Goal: Book appointment/travel/reservation

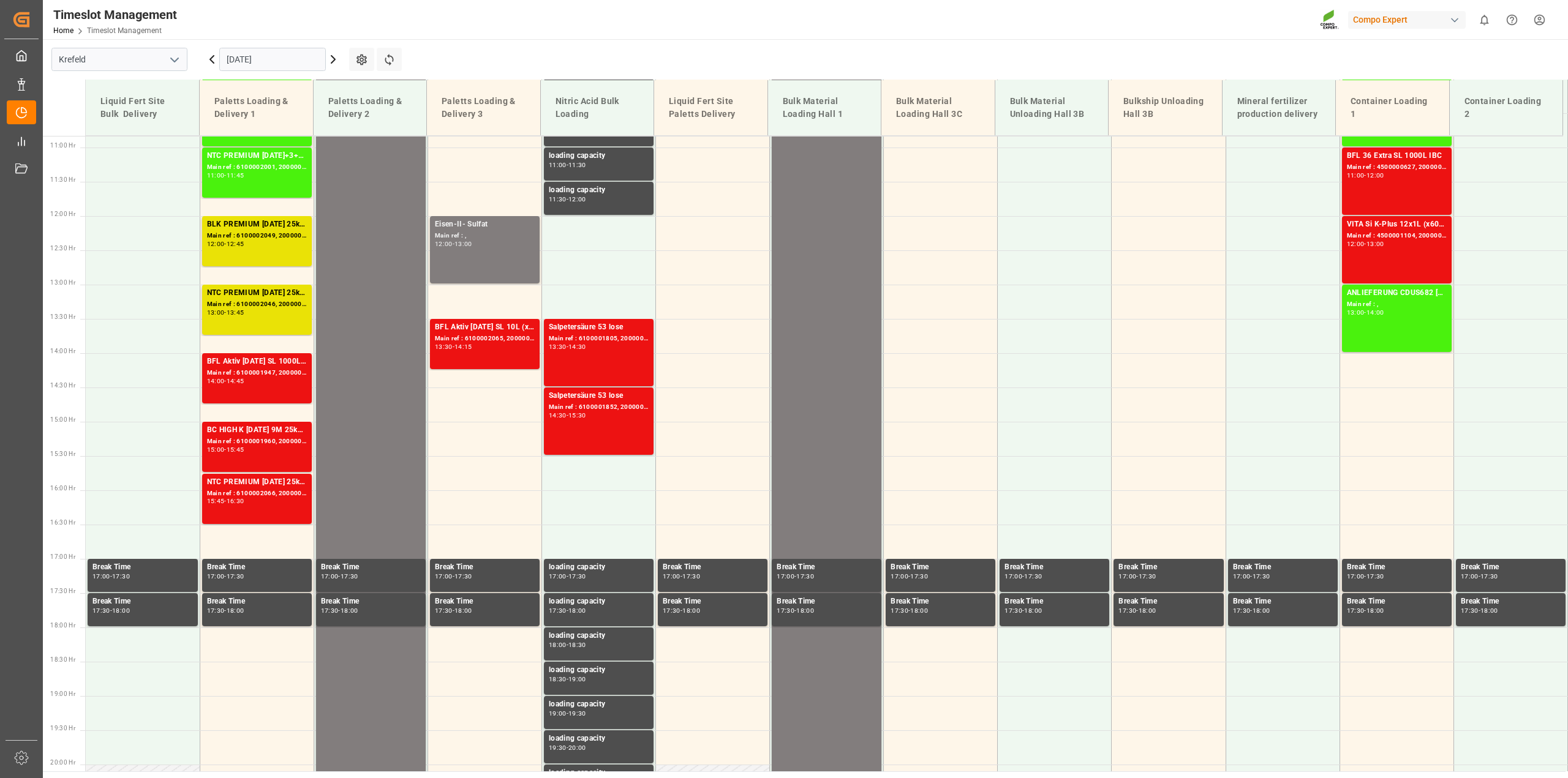
scroll to position [760, 0]
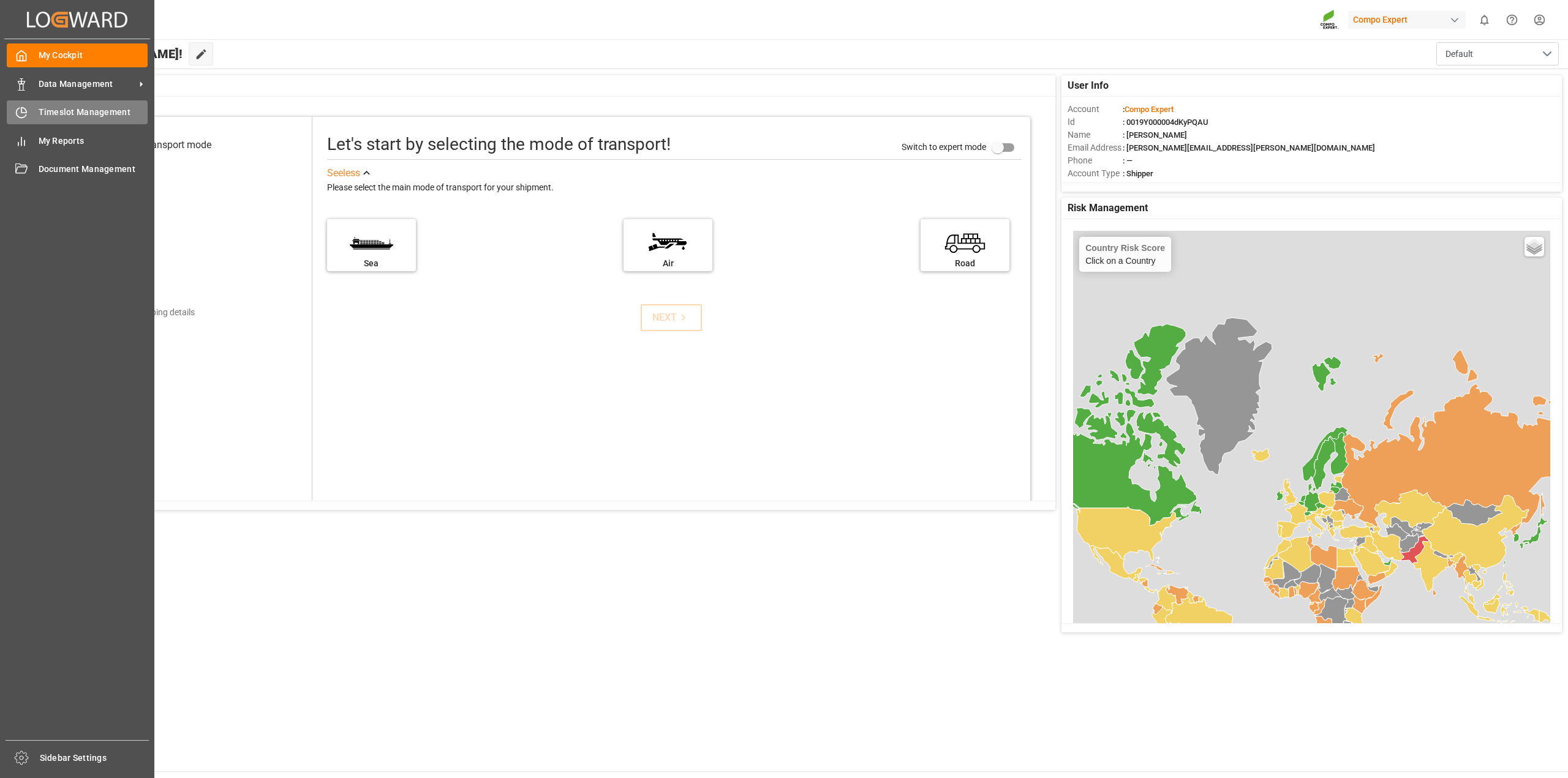
click at [38, 107] on span "Timeslot Management" at bounding box center [93, 111] width 109 height 12
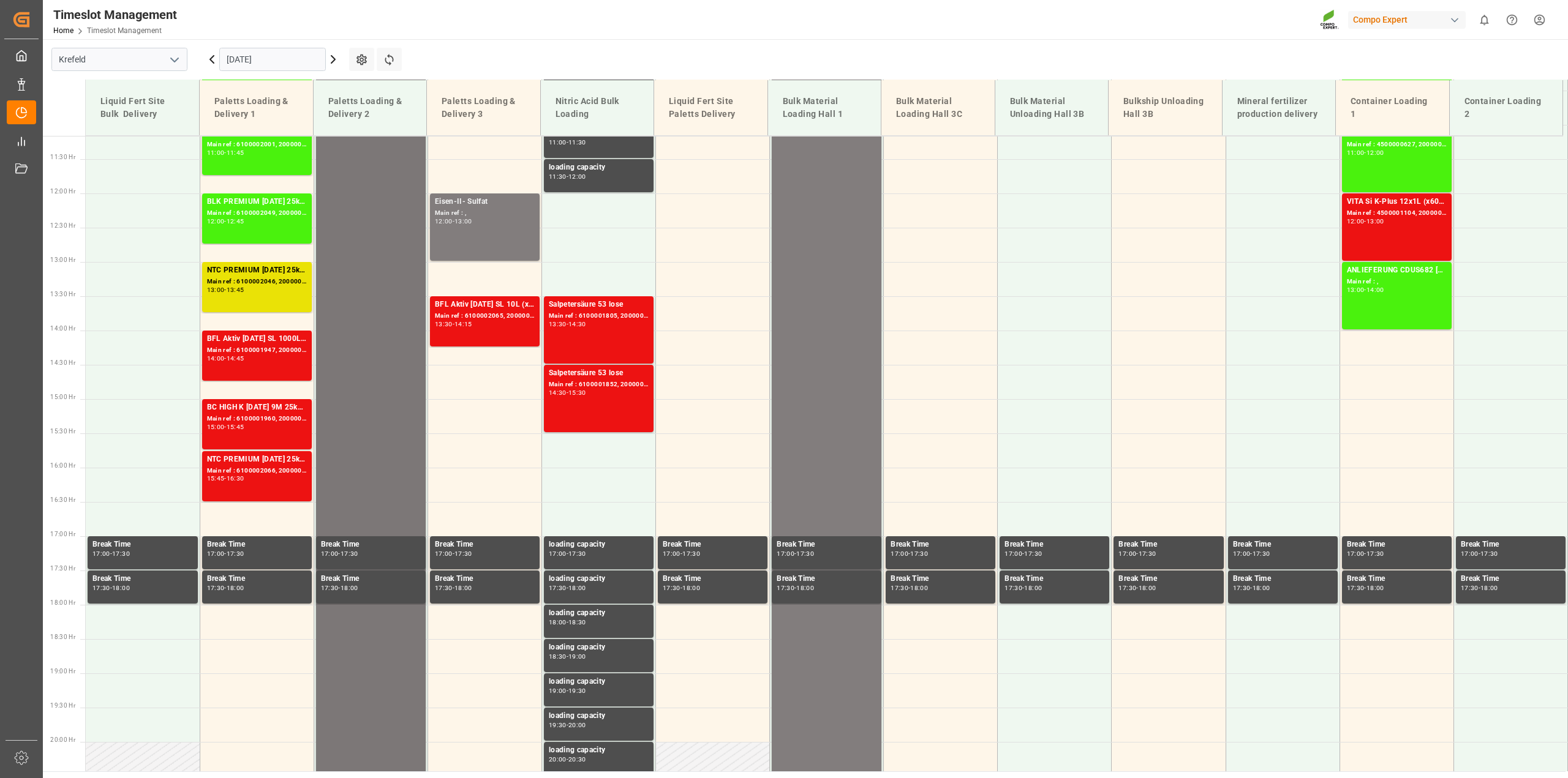
scroll to position [645, 0]
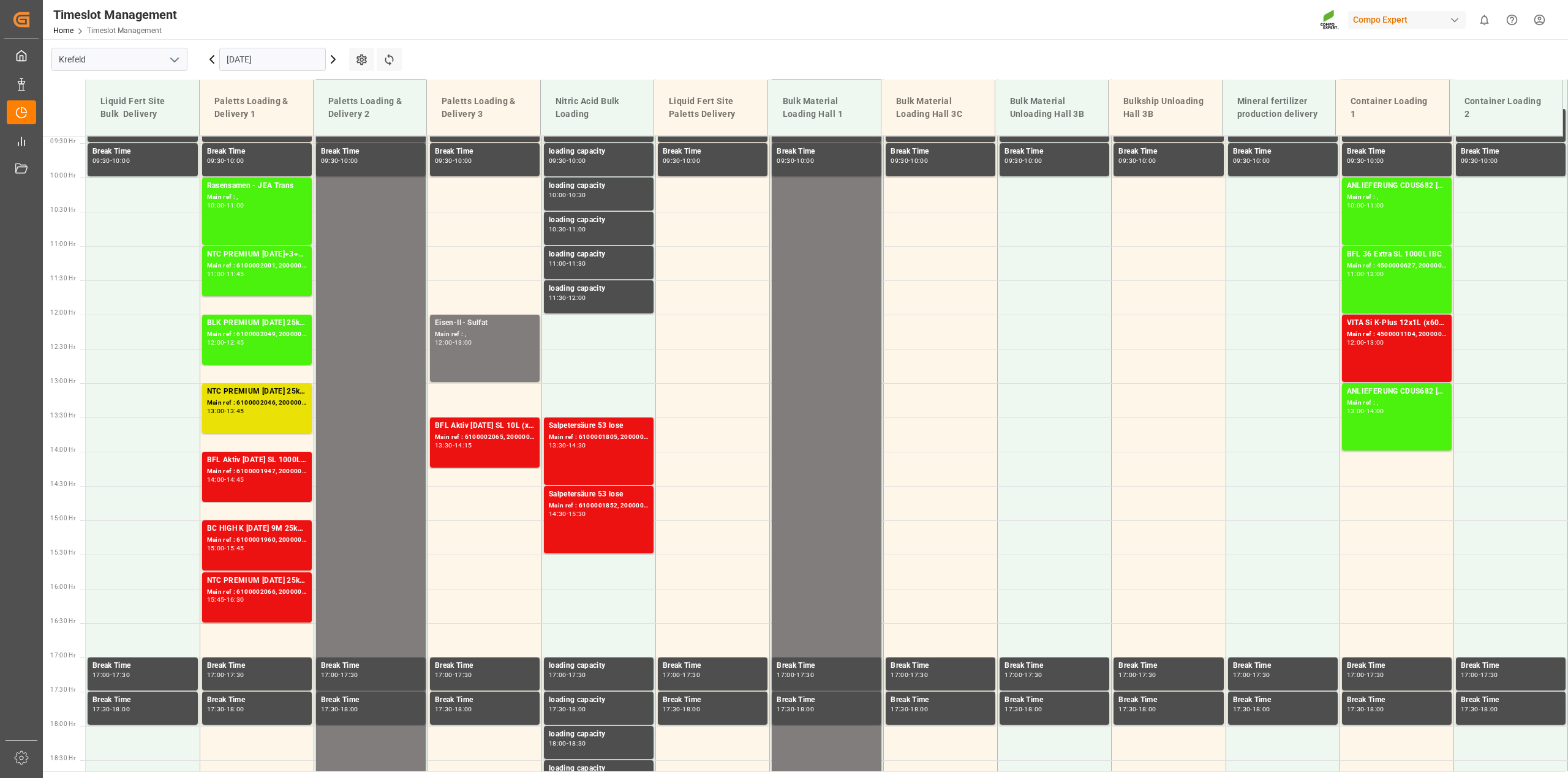
click at [329, 60] on icon at bounding box center [333, 59] width 14 height 14
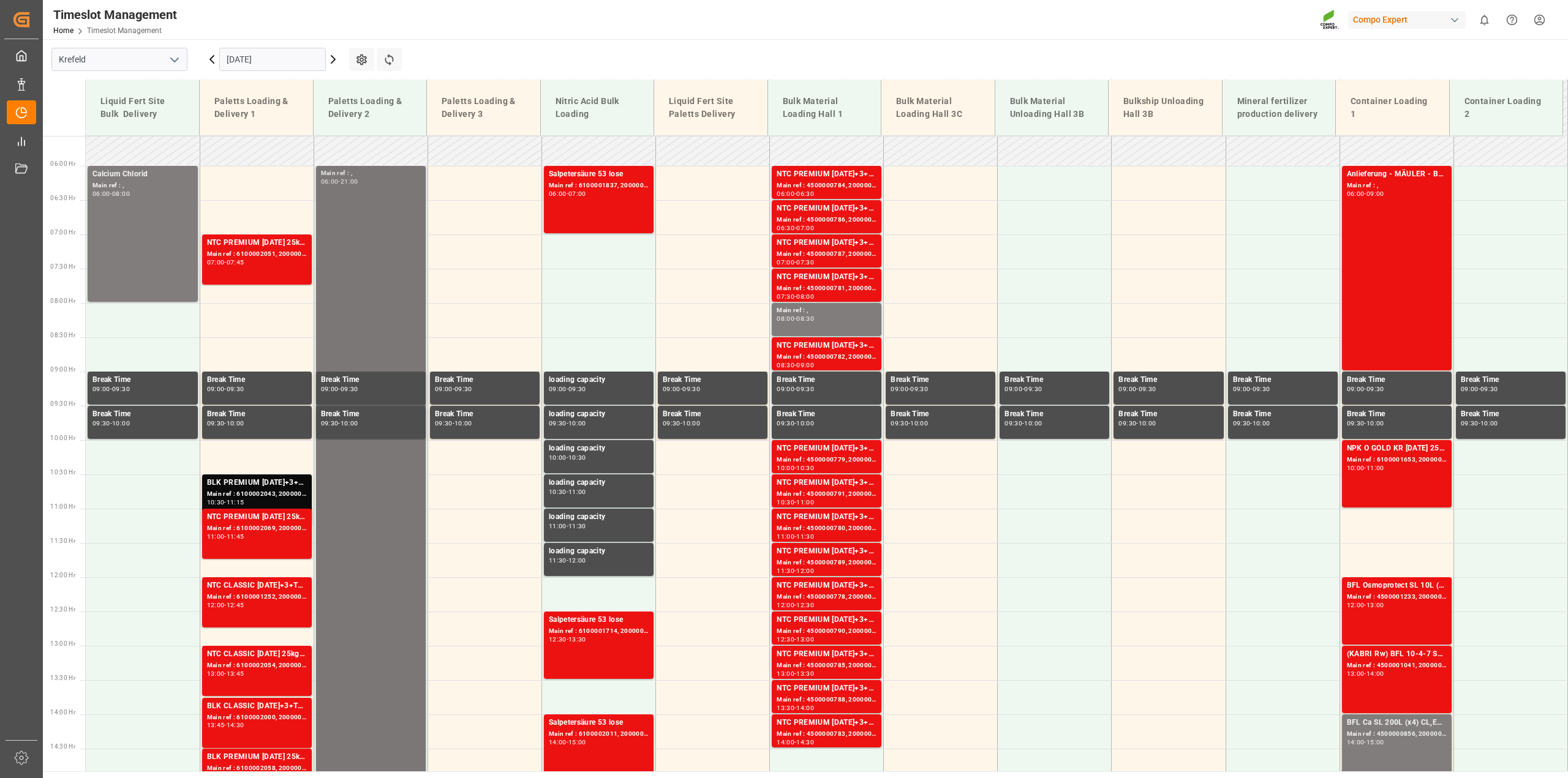
scroll to position [338, 0]
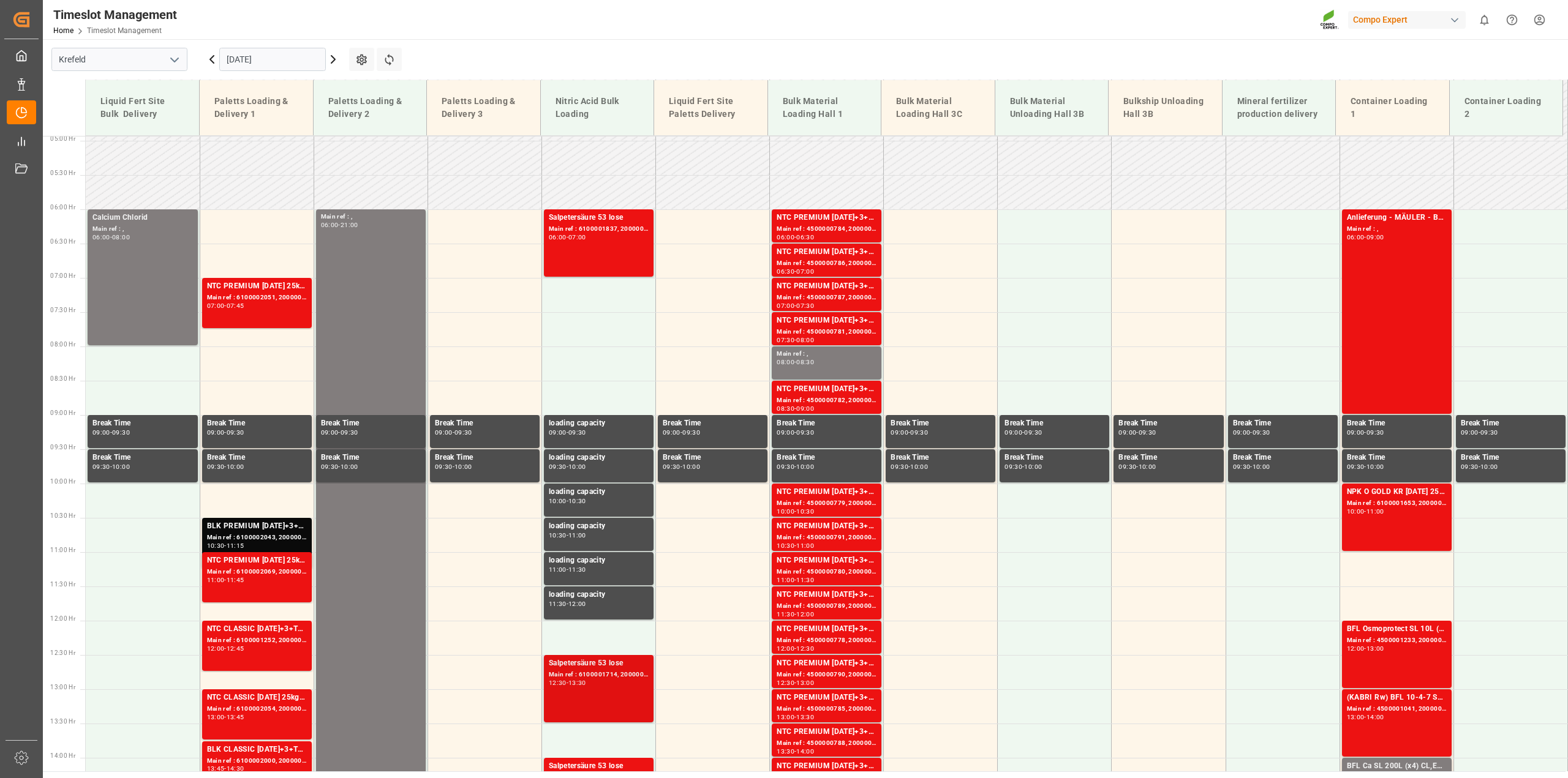
click at [601, 674] on div "Main ref : 6100001714, 2000001425" at bounding box center [599, 674] width 100 height 11
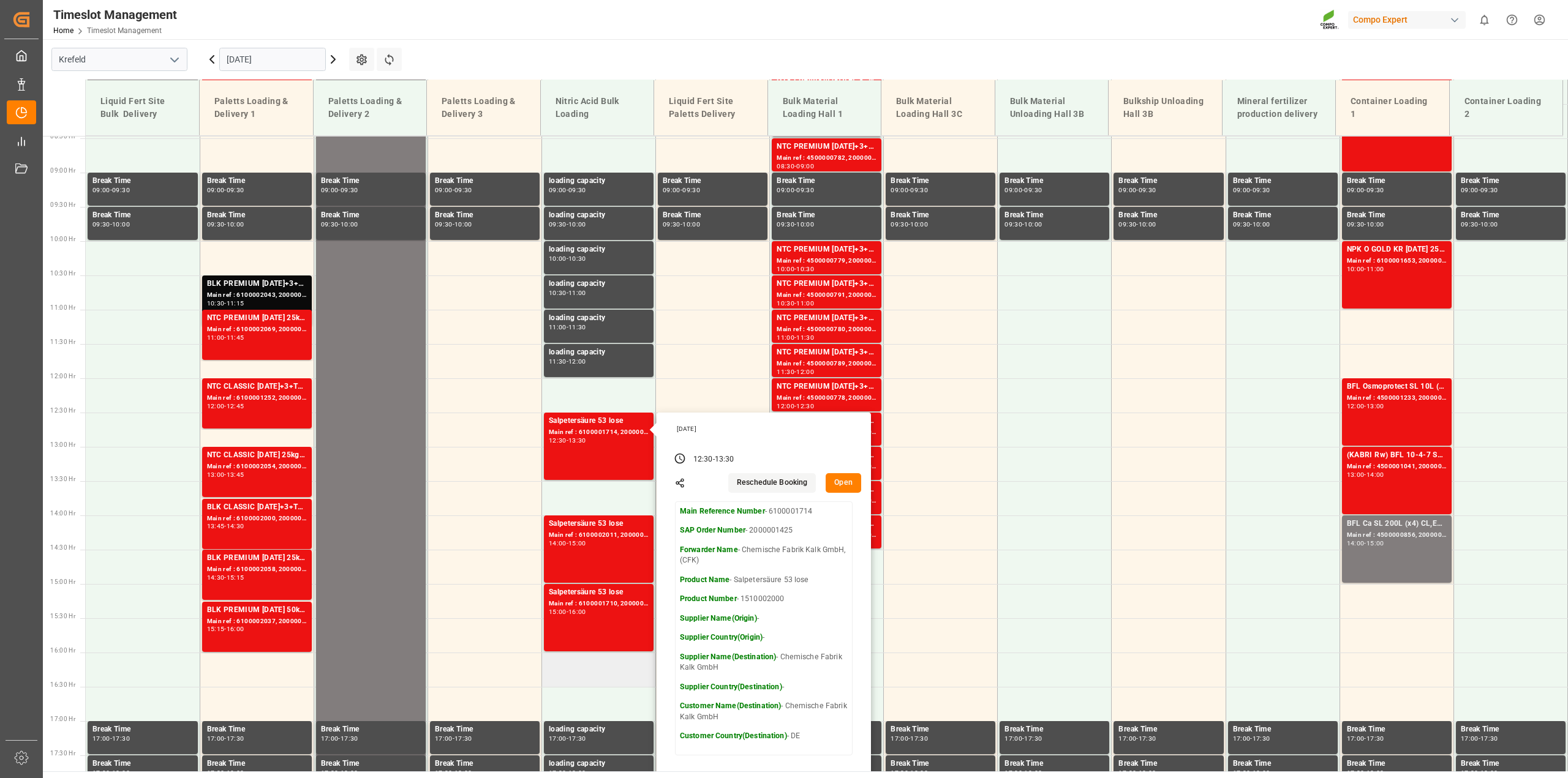
scroll to position [583, 0]
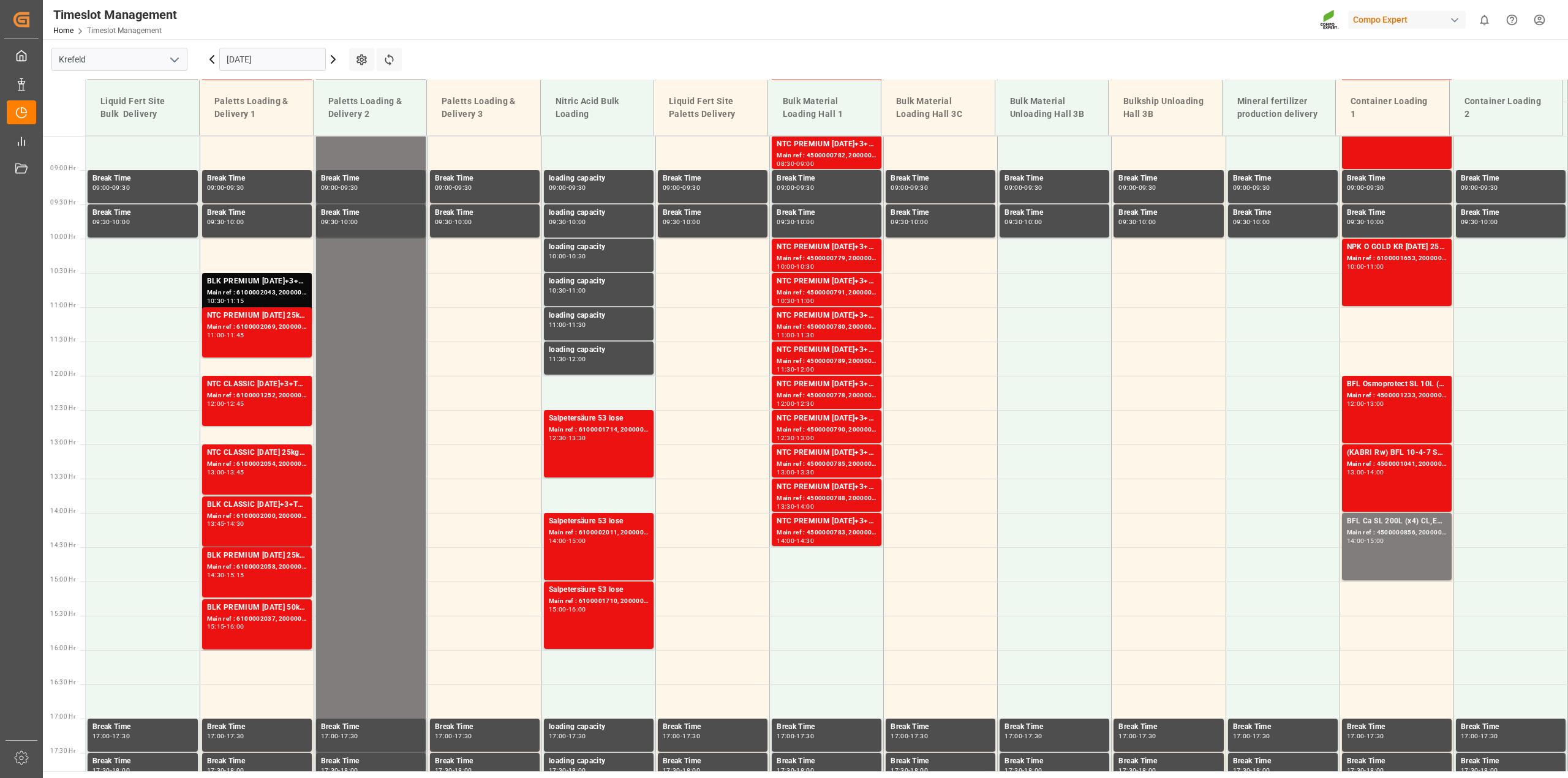
click at [628, 536] on div "Main ref : 6100002011, 2000001538" at bounding box center [599, 532] width 100 height 11
click at [614, 599] on div "Main ref : 6100001710, 2000001421" at bounding box center [599, 601] width 100 height 11
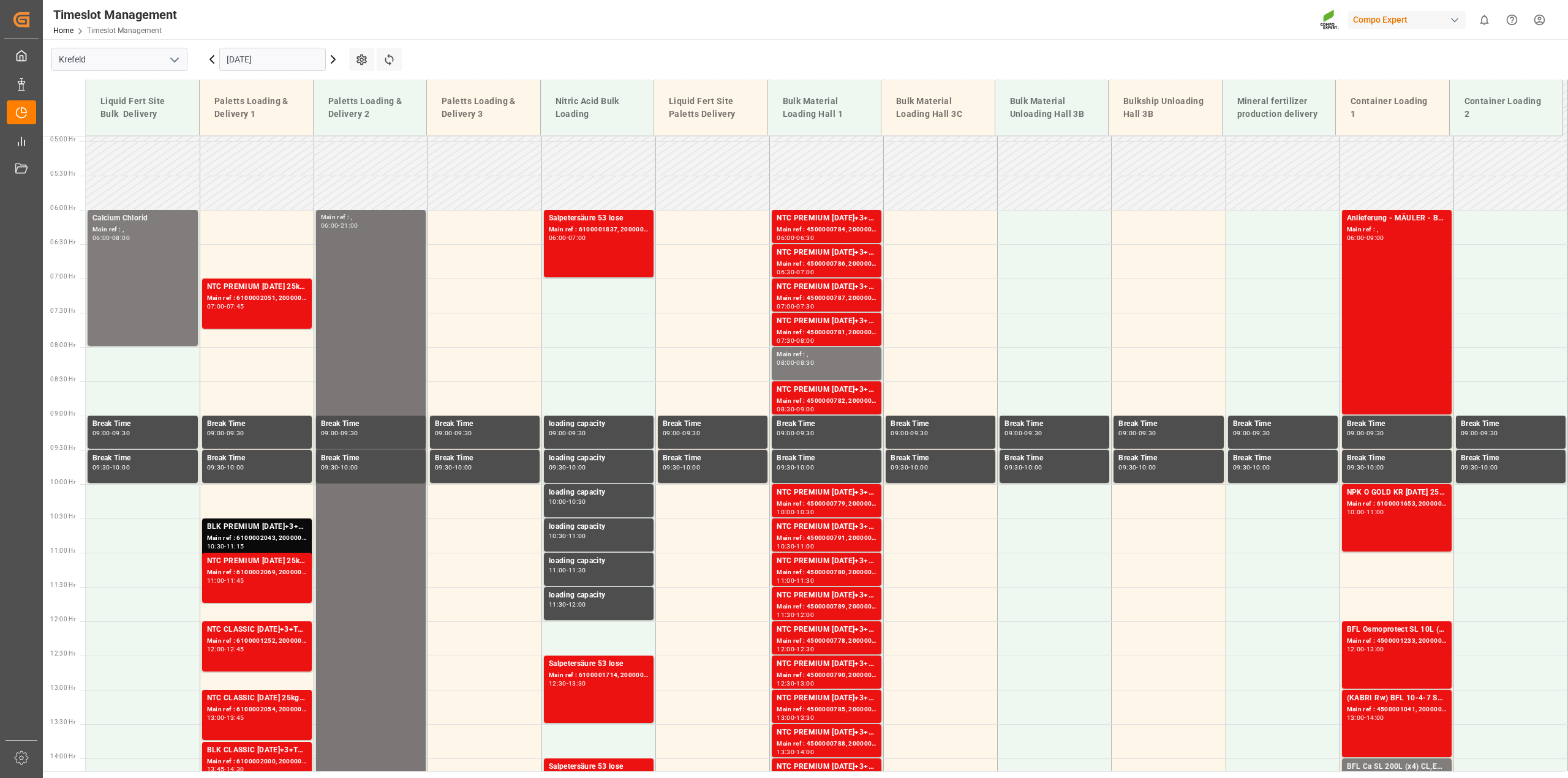
scroll to position [338, 0]
click at [318, 57] on input "[DATE]" at bounding box center [273, 59] width 107 height 23
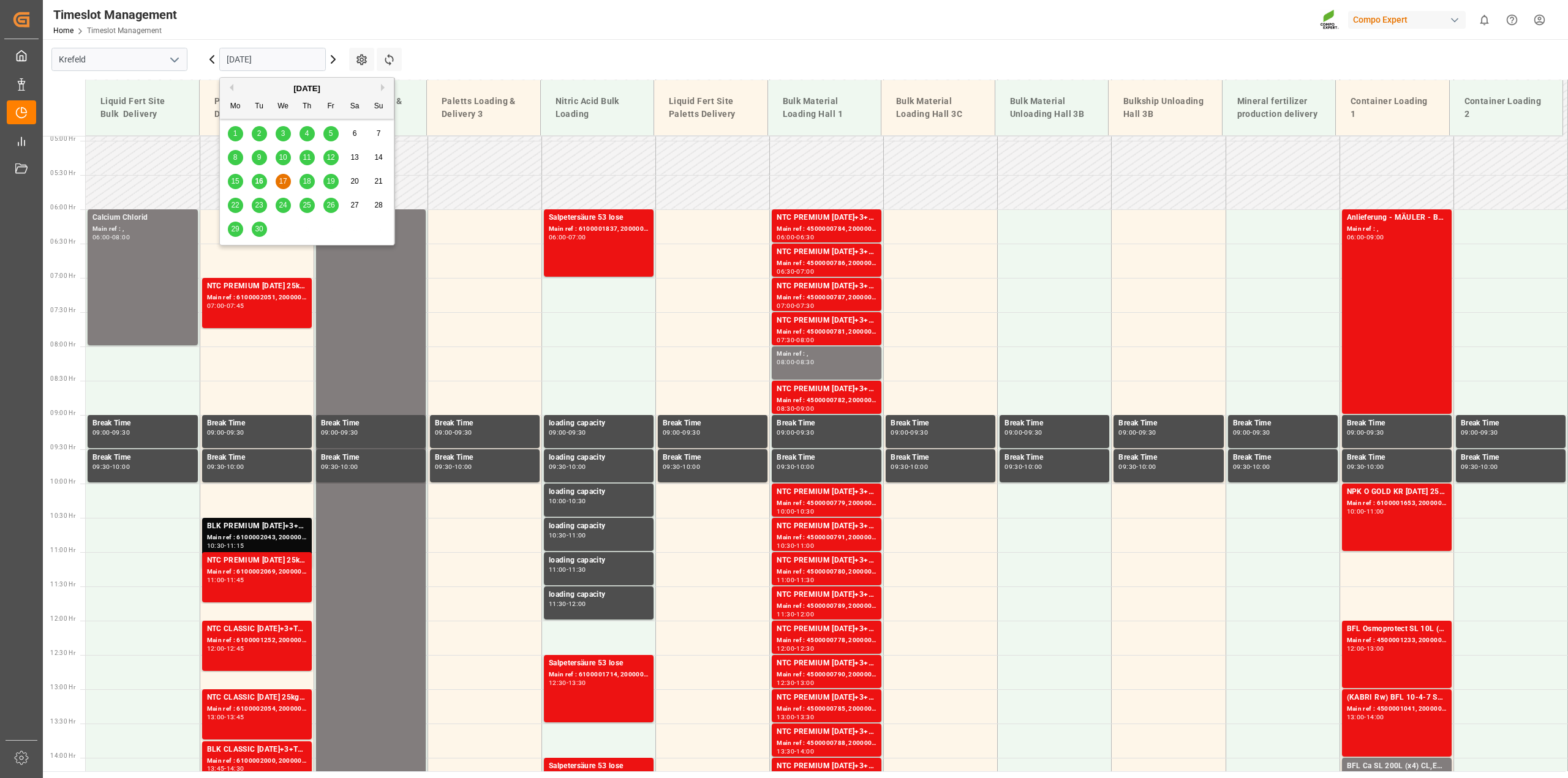
click at [309, 181] on span "18" at bounding box center [306, 180] width 8 height 9
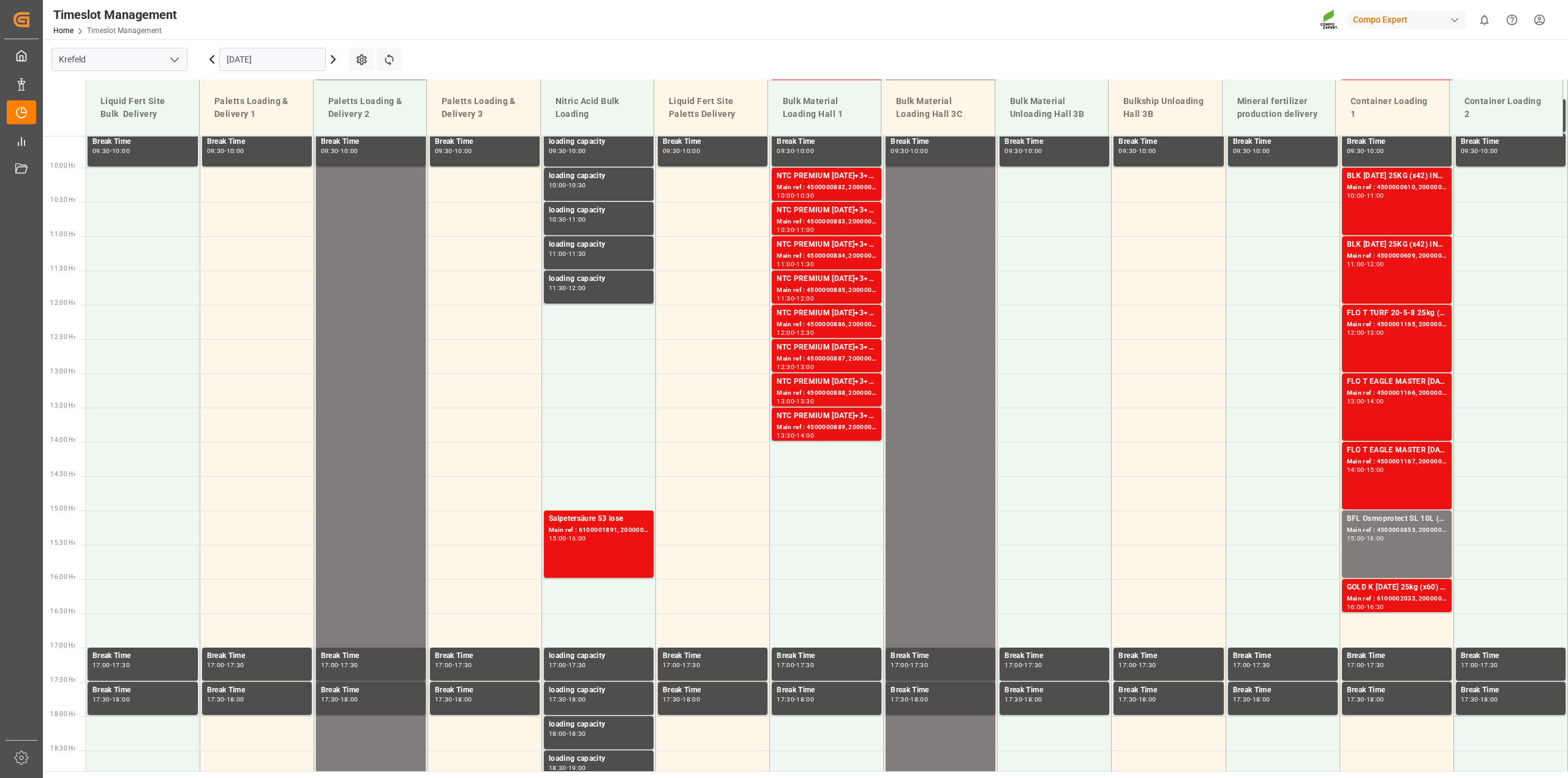
scroll to position [522, 0]
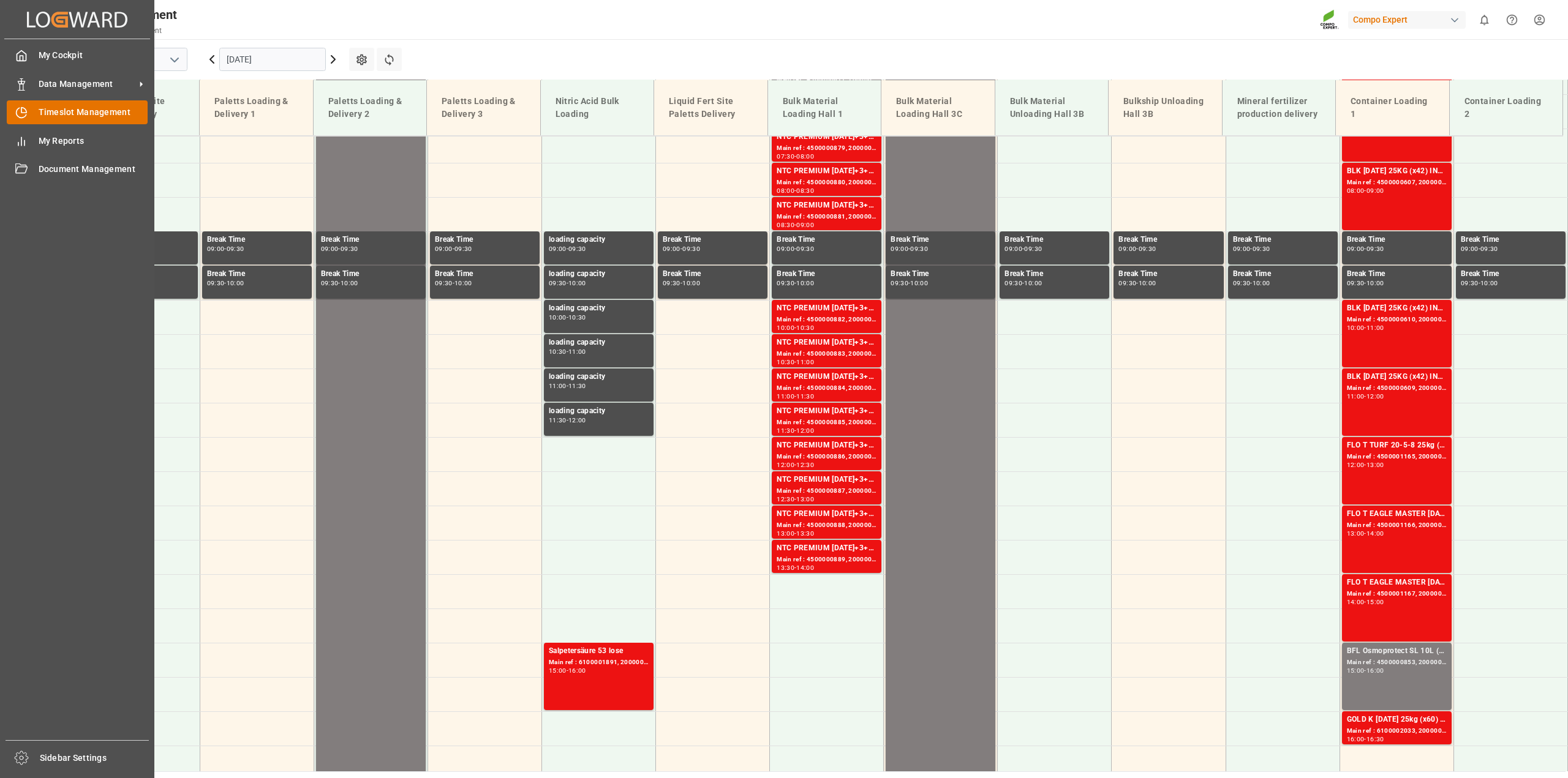
click at [39, 117] on span "Timeslot Management" at bounding box center [93, 111] width 109 height 12
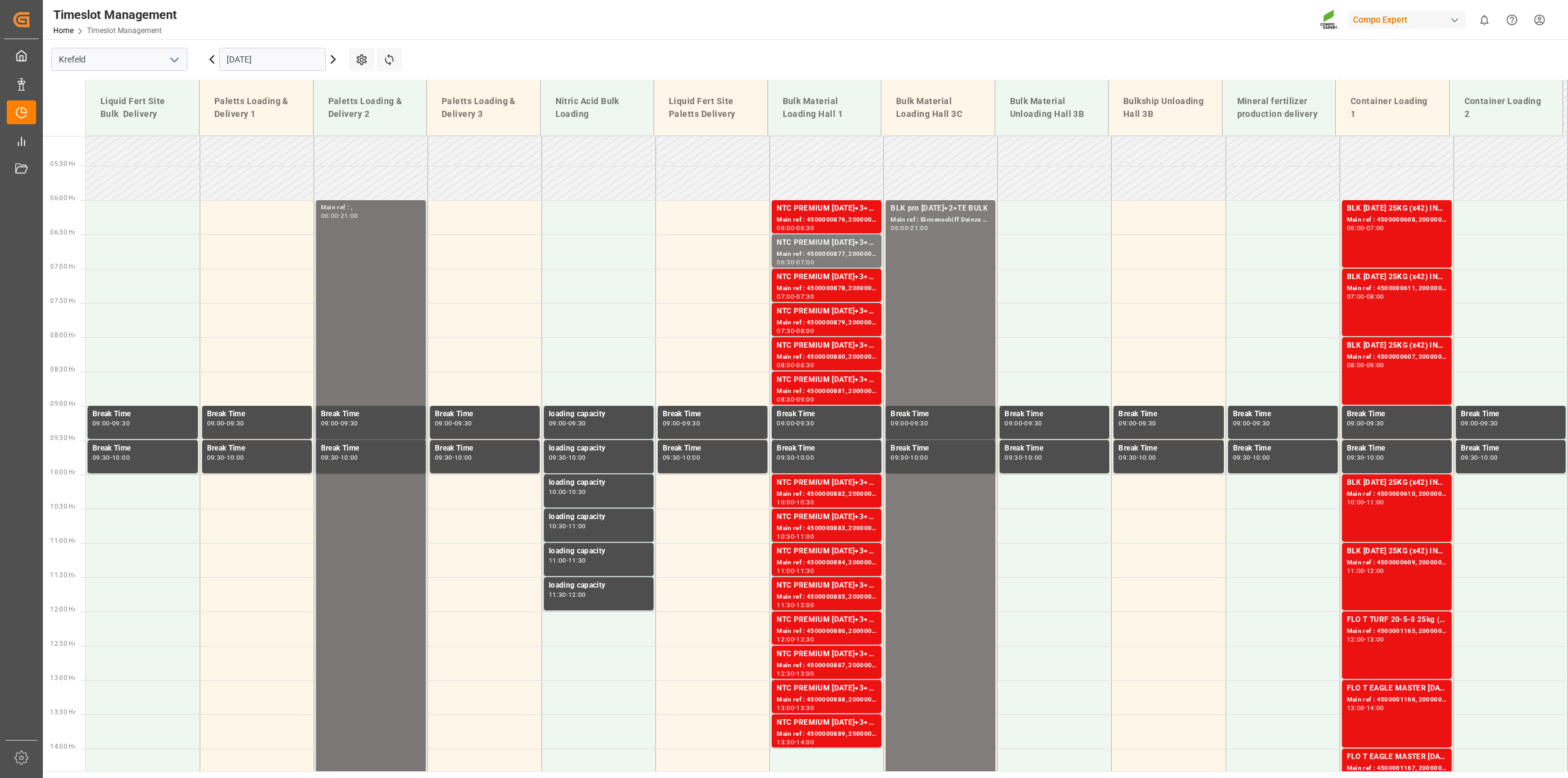
scroll to position [338, 0]
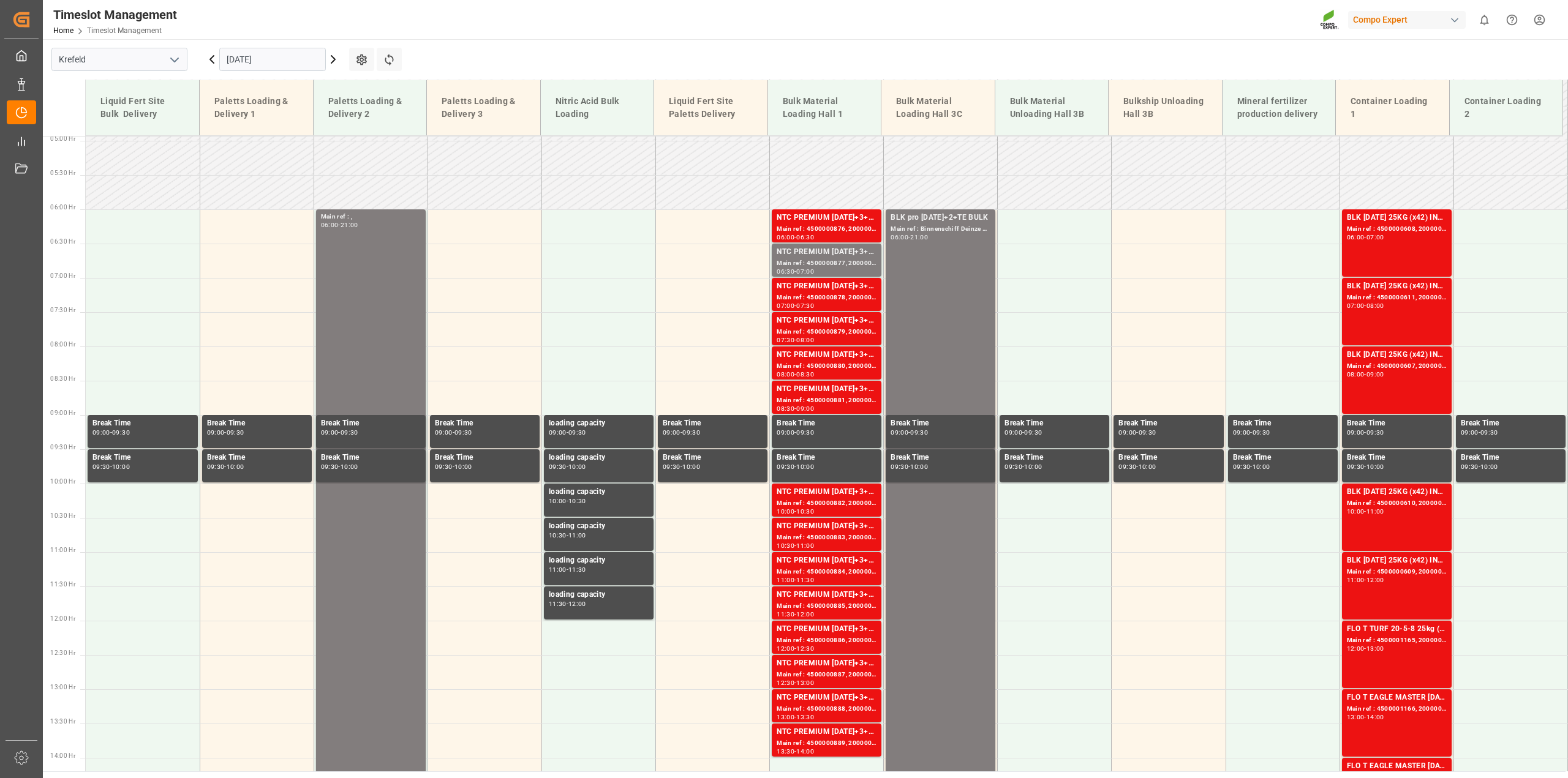
click at [333, 62] on icon at bounding box center [333, 59] width 4 height 8
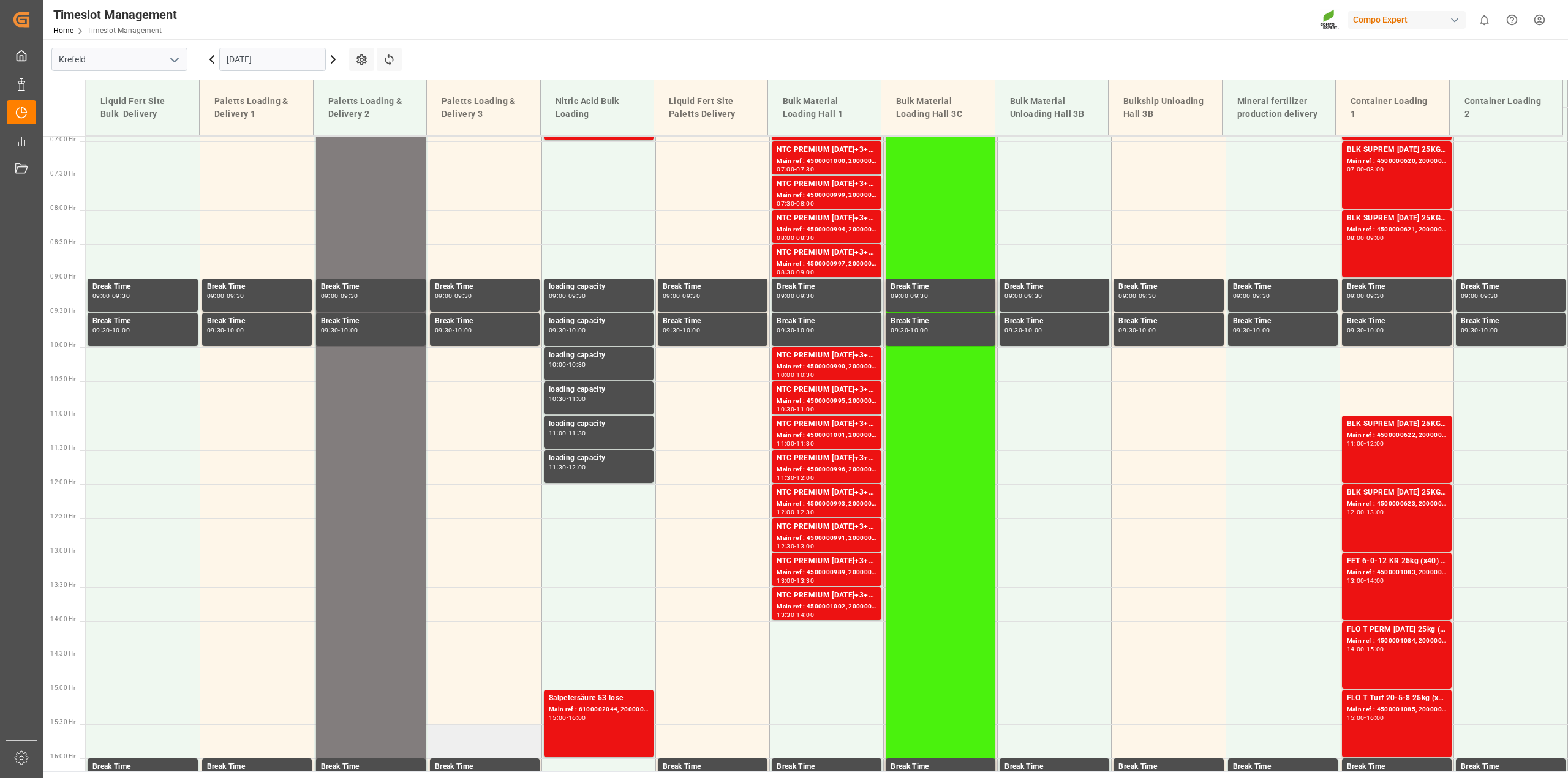
scroll to position [460, 0]
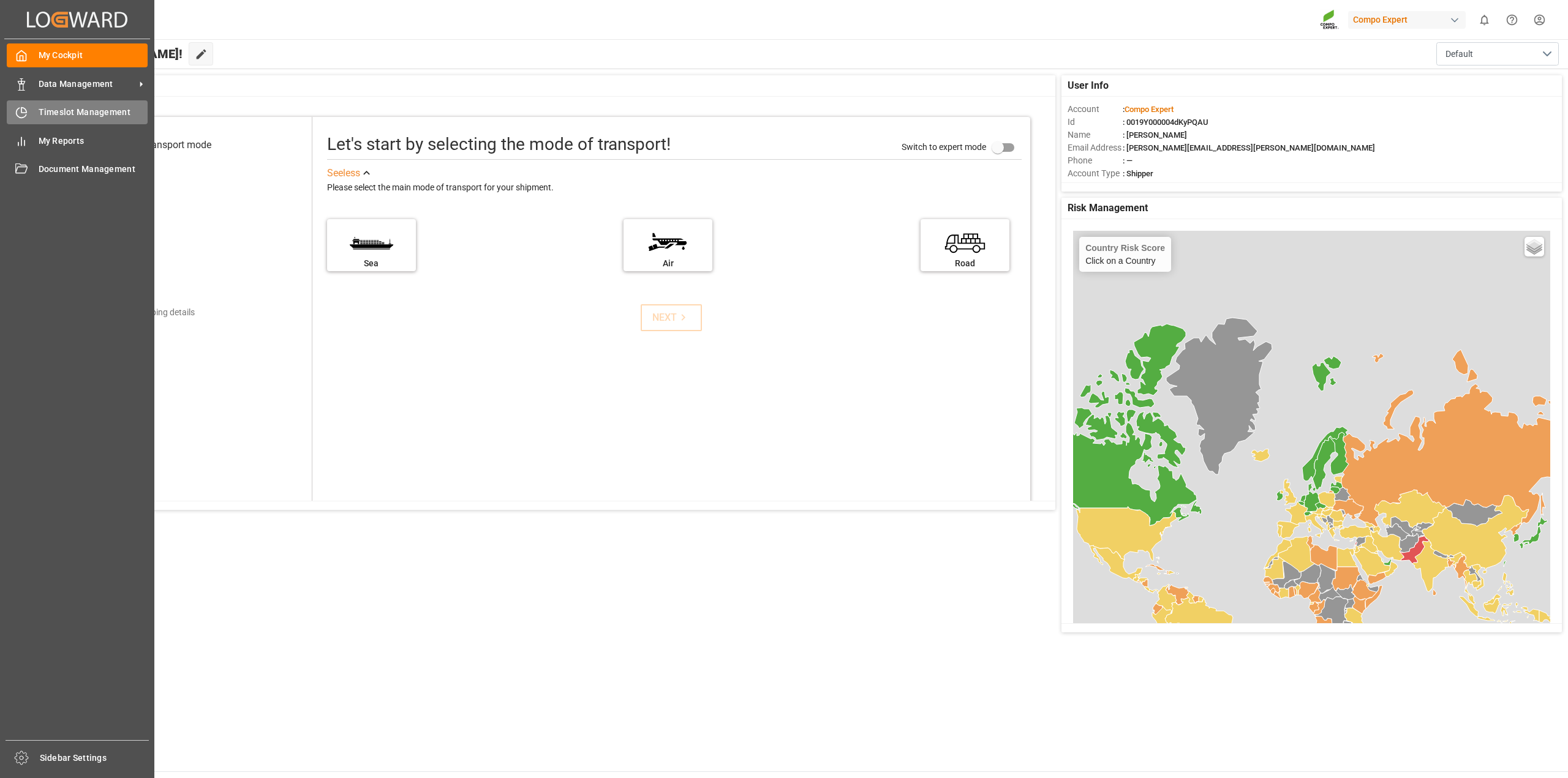
click at [61, 106] on div "Timeslot Management Timeslot Management" at bounding box center [77, 112] width 141 height 24
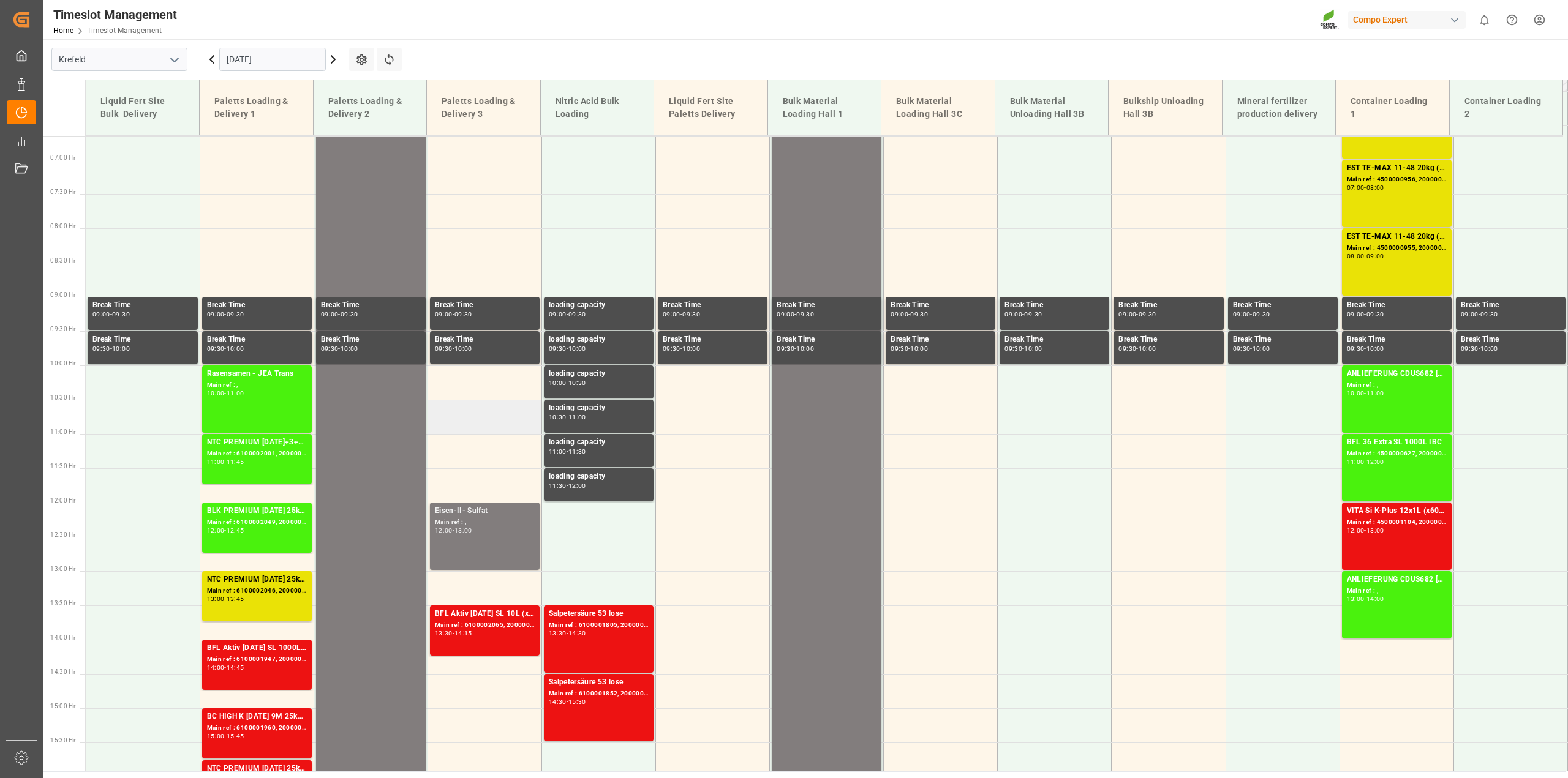
scroll to position [460, 0]
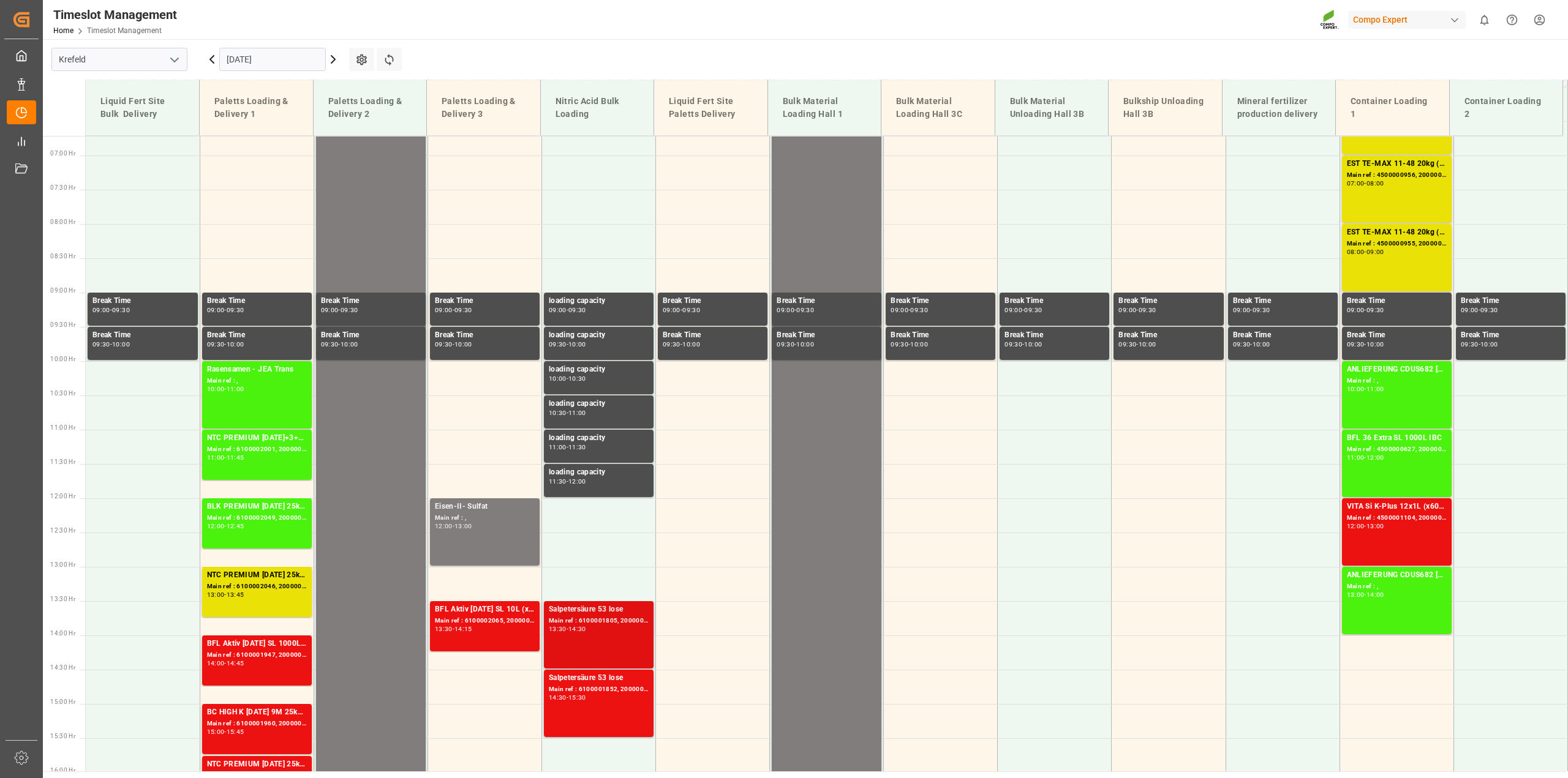
click at [626, 619] on div "Main ref : 6100001805, 2000001458" at bounding box center [599, 621] width 100 height 11
click at [609, 691] on div "Main ref : 6100001852, 2000001497" at bounding box center [599, 690] width 100 height 11
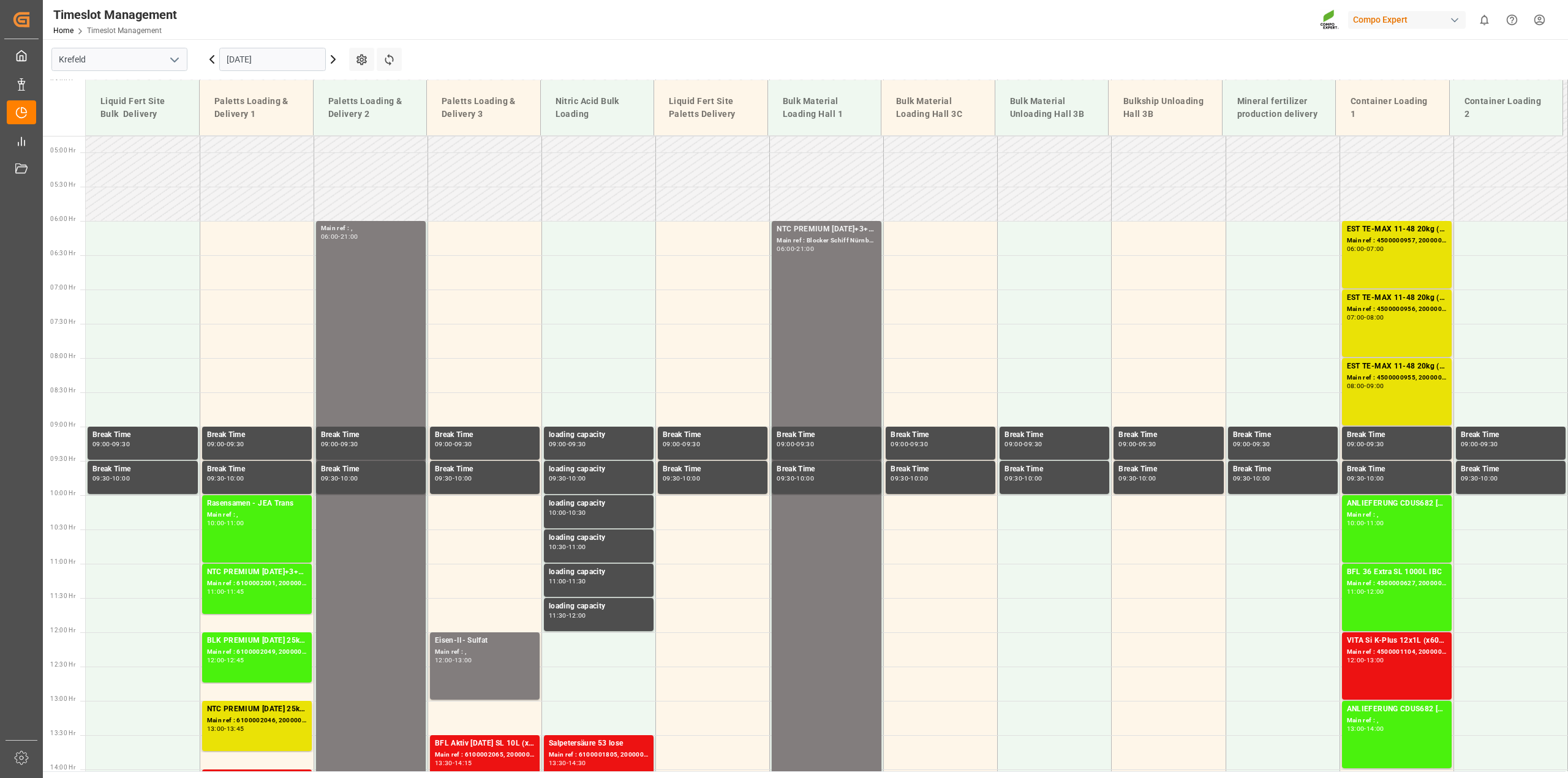
scroll to position [277, 0]
